Goal: Task Accomplishment & Management: Use online tool/utility

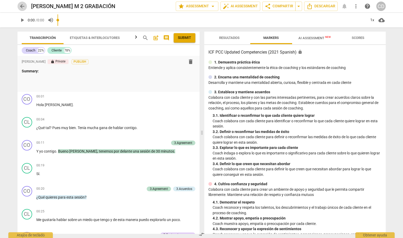
click at [23, 7] on span "arrow_back" at bounding box center [22, 6] width 6 height 6
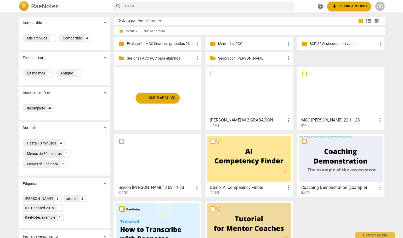
click at [215, 43] on span "folder" at bounding box center [213, 43] width 6 height 6
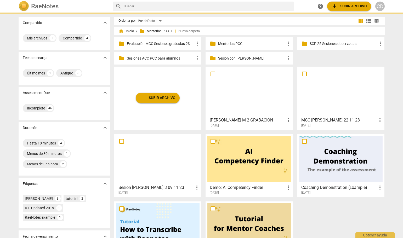
click at [215, 43] on span "folder" at bounding box center [213, 43] width 6 height 6
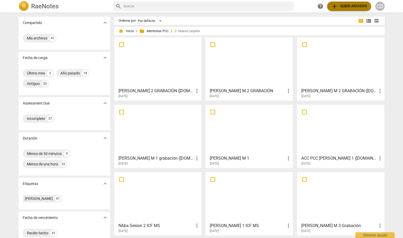
click at [344, 5] on span "add Subir archivo" at bounding box center [349, 6] width 36 height 6
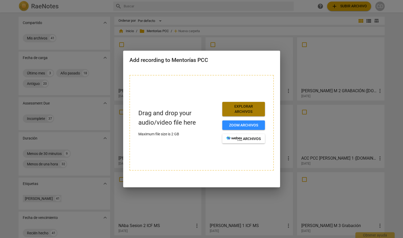
click at [245, 108] on span "Explorar archivos" at bounding box center [243, 109] width 34 height 10
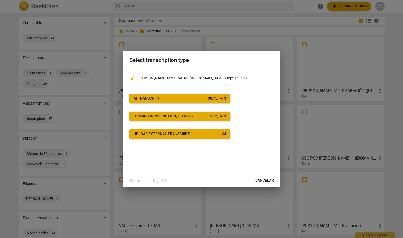
click at [211, 96] on div "$ 0.15 / min" at bounding box center [217, 98] width 18 height 5
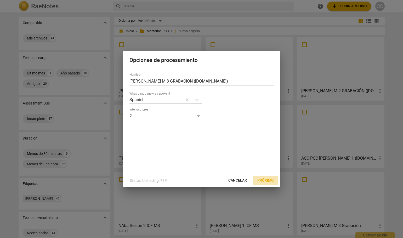
click at [267, 180] on span "Próximo" at bounding box center [265, 180] width 16 height 5
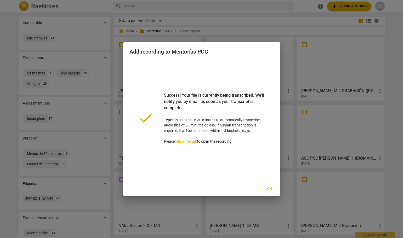
click at [270, 190] on span "Ok" at bounding box center [269, 188] width 8 height 5
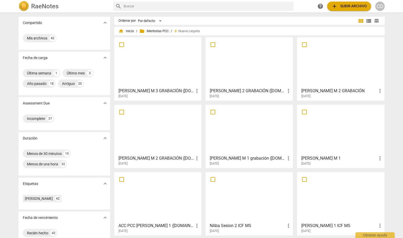
click at [142, 69] on div at bounding box center [158, 62] width 84 height 46
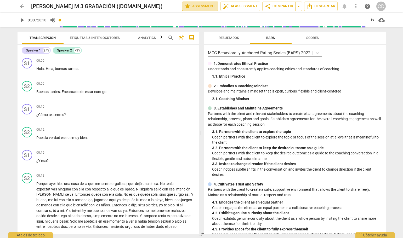
click at [204, 6] on span "star Assessment" at bounding box center [200, 6] width 32 height 6
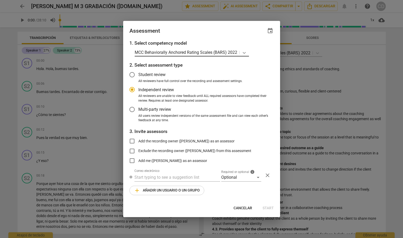
click at [245, 52] on icon at bounding box center [243, 52] width 5 height 5
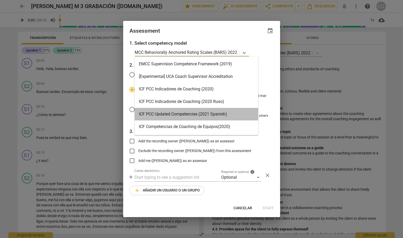
click at [144, 115] on div "ICF PCC Updated Competencies (2021 Spanish)" at bounding box center [196, 114] width 123 height 13
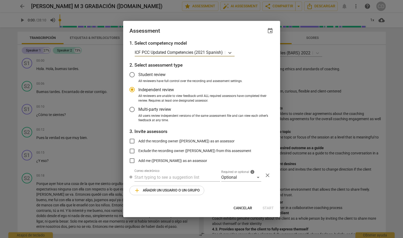
radio input "false"
drag, startPoint x: 132, startPoint y: 141, endPoint x: 135, endPoint y: 141, distance: 3.4
click at [132, 141] on input "Add the recording owner ([PERSON_NAME]) as an assessor" at bounding box center [132, 141] width 13 height 13
checkbox input "true"
click at [266, 209] on span "Start" at bounding box center [267, 208] width 11 height 5
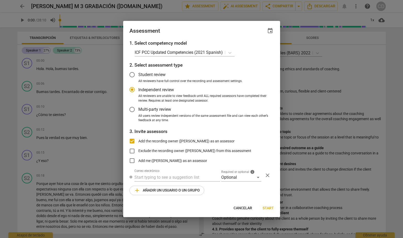
radio input "false"
type input "[PERSON_NAME] <[EMAIL_ADDRESS][DOMAIN_NAME]>"
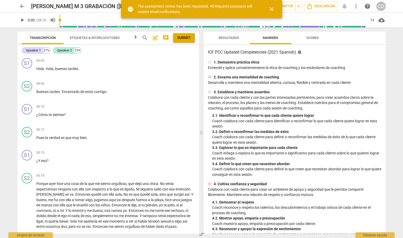
click at [346, 37] on div "Resultados Markers Scores" at bounding box center [294, 38] width 173 height 13
click at [271, 9] on span "close" at bounding box center [271, 9] width 6 height 6
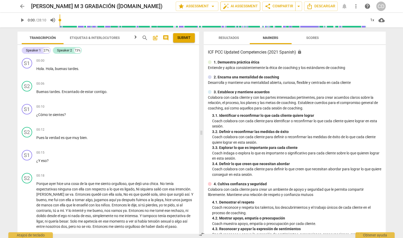
click at [243, 6] on span "auto_fix_high AI Assessment" at bounding box center [240, 6] width 35 height 6
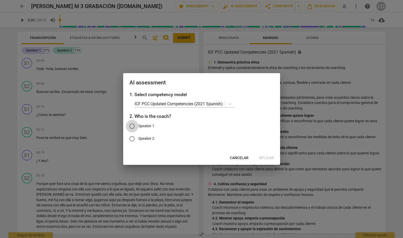
click at [133, 127] on input "Speaker 1" at bounding box center [132, 126] width 13 height 13
radio input "true"
click at [264, 157] on span "Aplicar" at bounding box center [266, 157] width 15 height 5
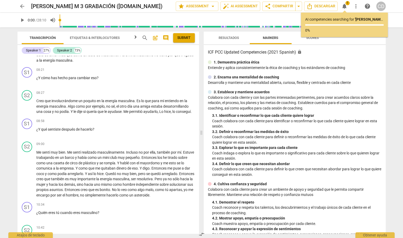
scroll to position [653, 0]
